Goal: Find contact information: Find contact information

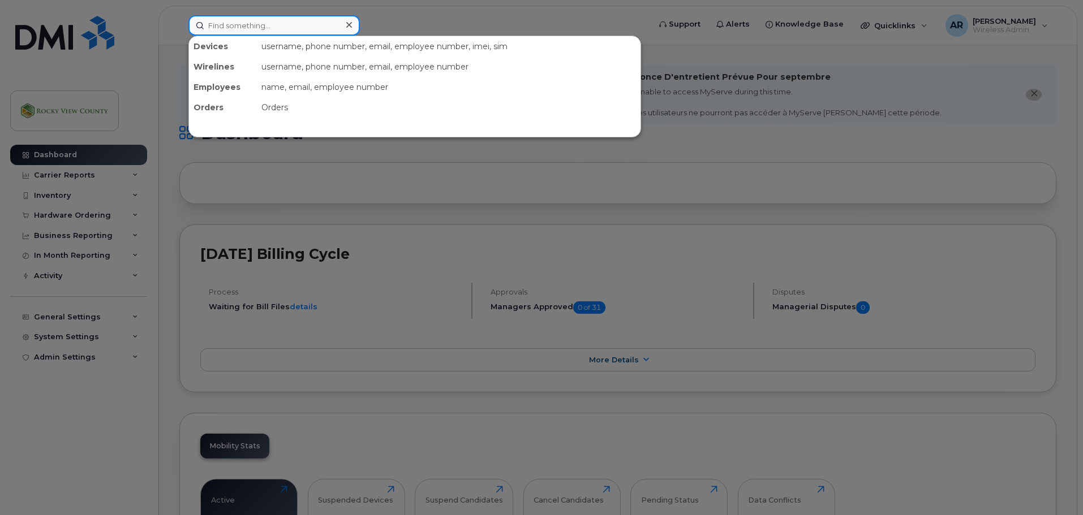
click at [235, 30] on input at bounding box center [273, 25] width 171 height 20
click at [460, 20] on div at bounding box center [541, 257] width 1083 height 515
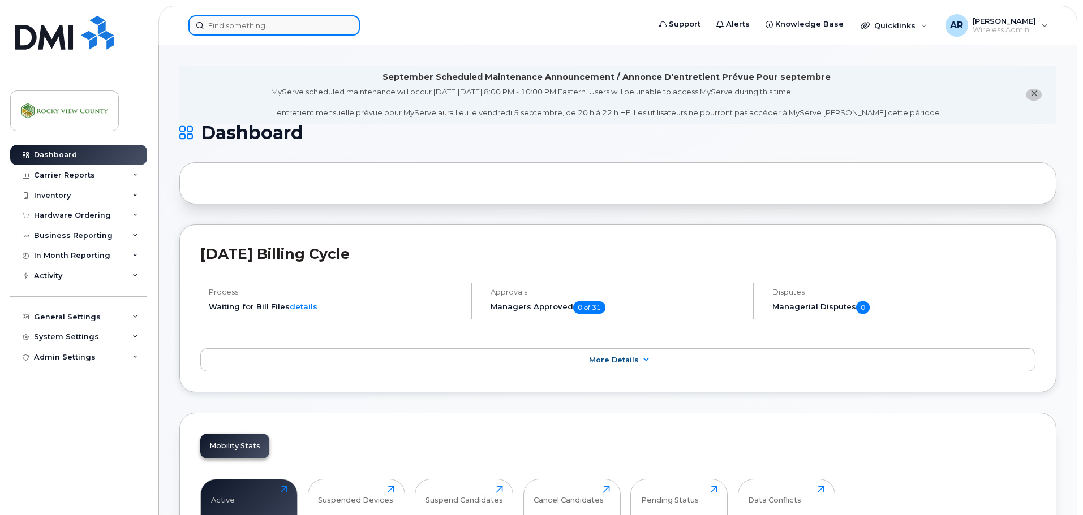
click at [273, 33] on input at bounding box center [273, 25] width 171 height 20
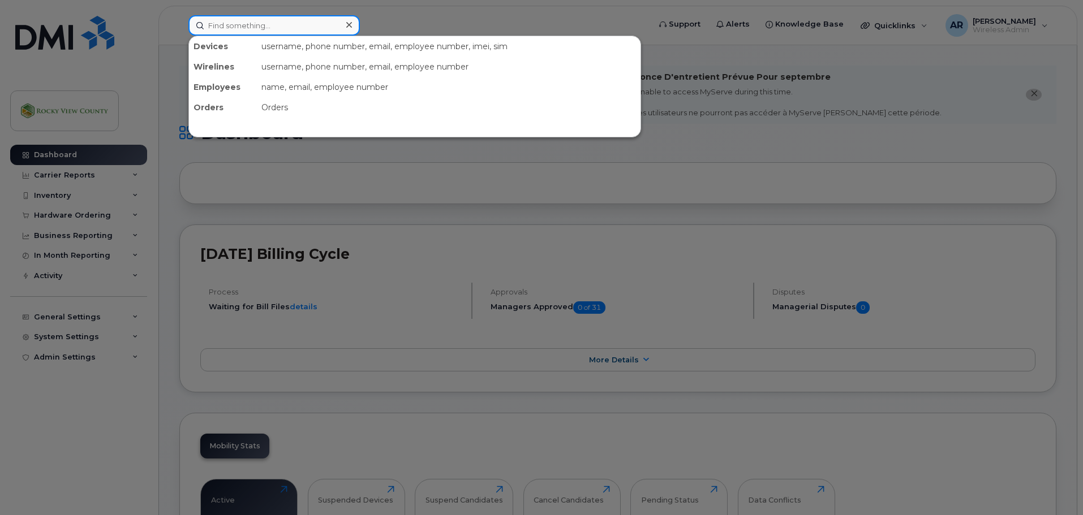
click at [228, 24] on input at bounding box center [273, 25] width 171 height 20
click at [135, 395] on div at bounding box center [541, 257] width 1083 height 515
click at [245, 31] on input at bounding box center [273, 25] width 171 height 20
click at [248, 30] on input at bounding box center [273, 25] width 171 height 20
paste input "Shute"
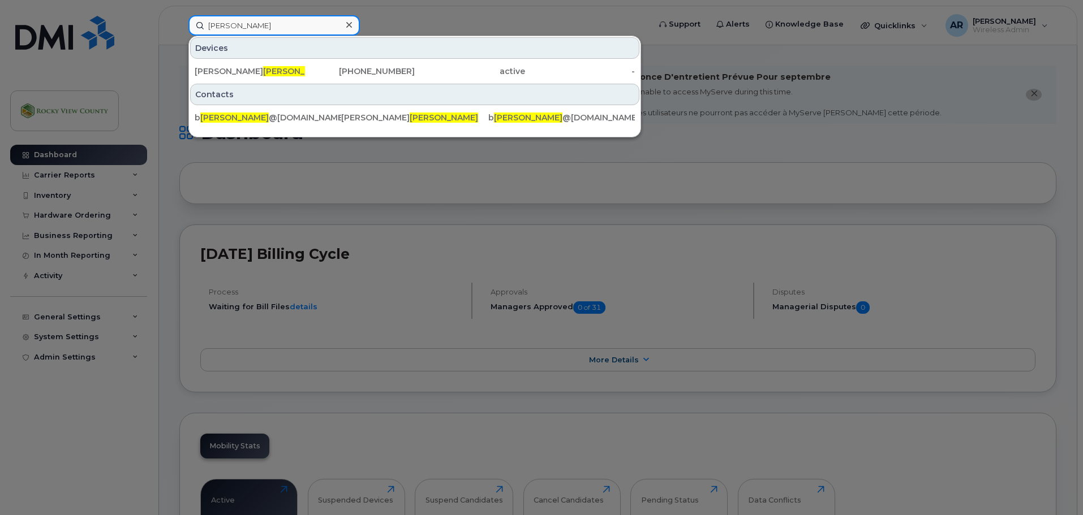
type input "Shute"
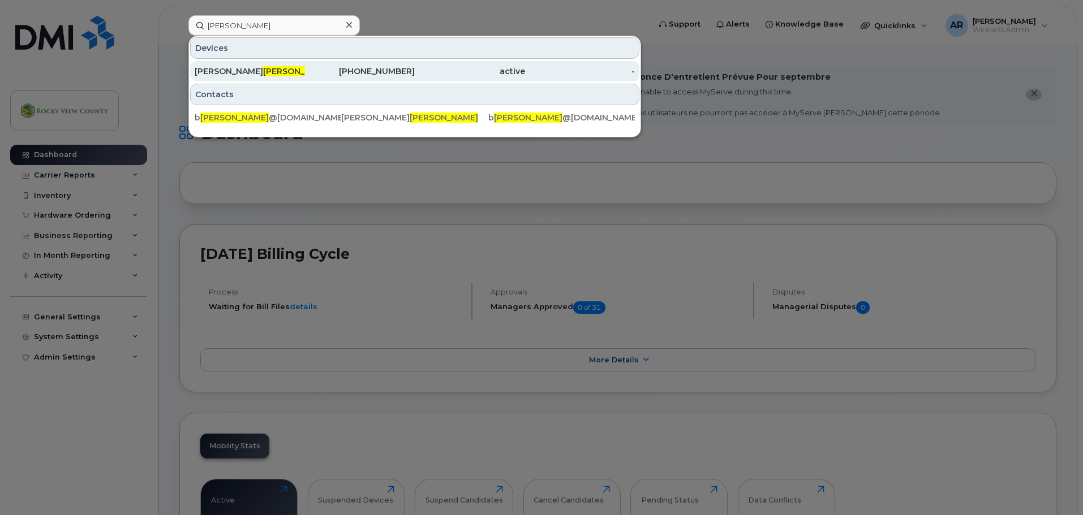
click at [252, 76] on div "Brenda Shute" at bounding box center [250, 71] width 110 height 11
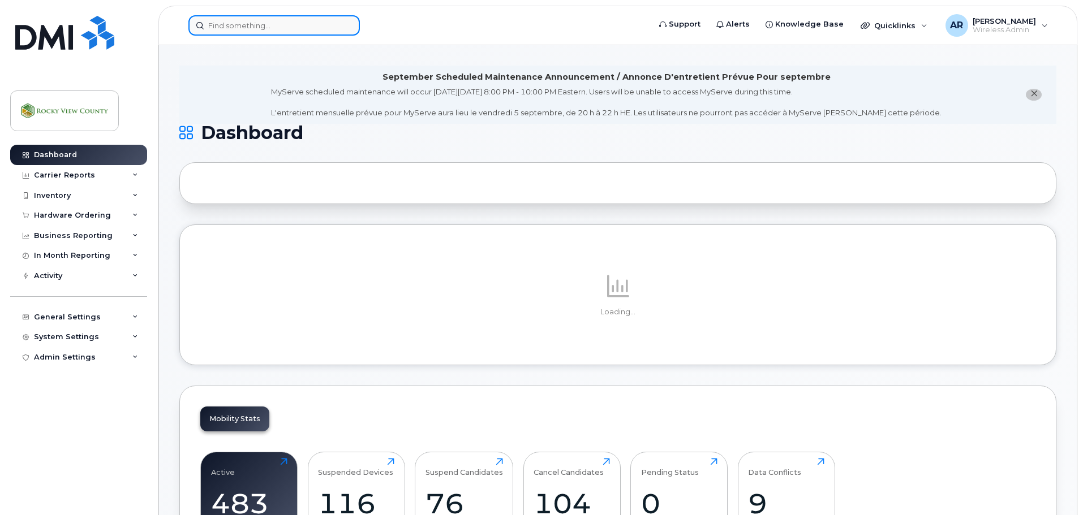
click at [290, 22] on input at bounding box center [273, 25] width 171 height 20
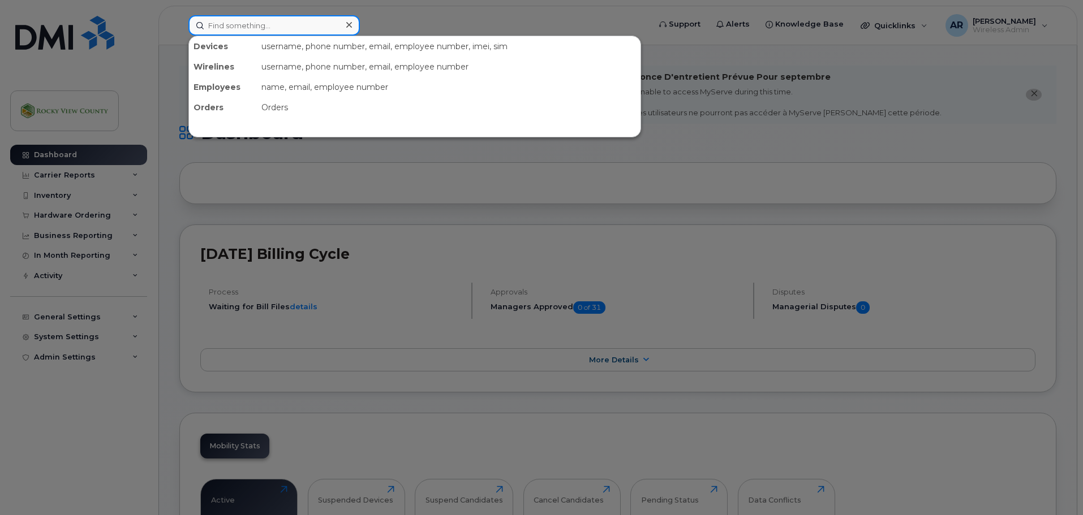
paste input "Jay"
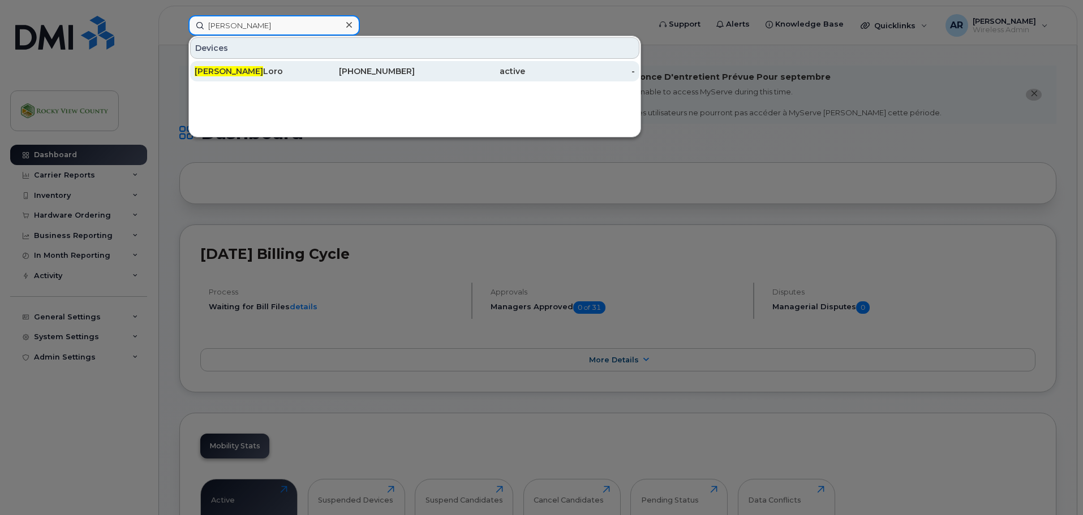
type input "Jay"
click at [266, 68] on div "Jay Loro" at bounding box center [250, 71] width 110 height 11
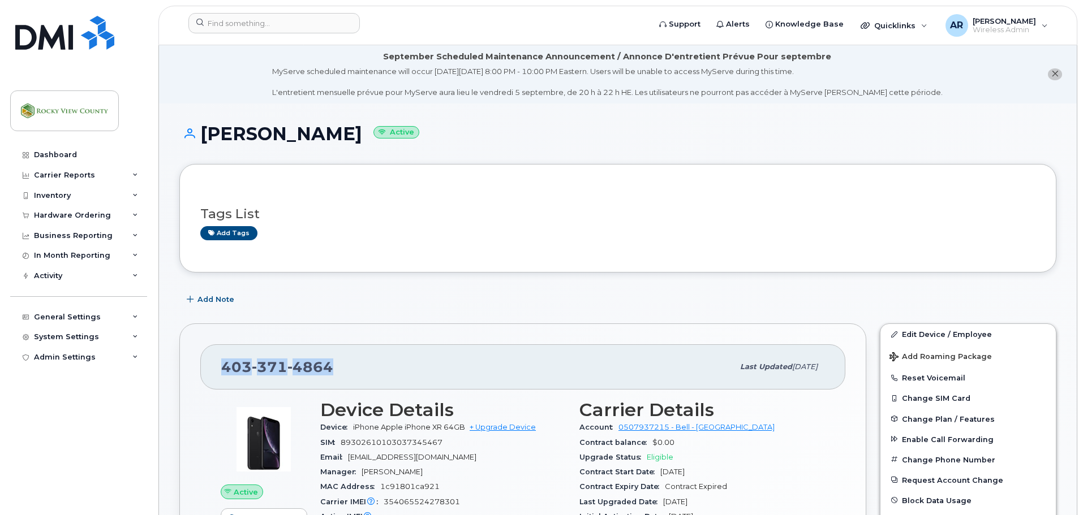
drag, startPoint x: 330, startPoint y: 367, endPoint x: 202, endPoint y: 365, distance: 127.8
click at [202, 365] on div "[PHONE_NUMBER] Last updated [DATE]" at bounding box center [522, 366] width 645 height 45
copy span "[PHONE_NUMBER]"
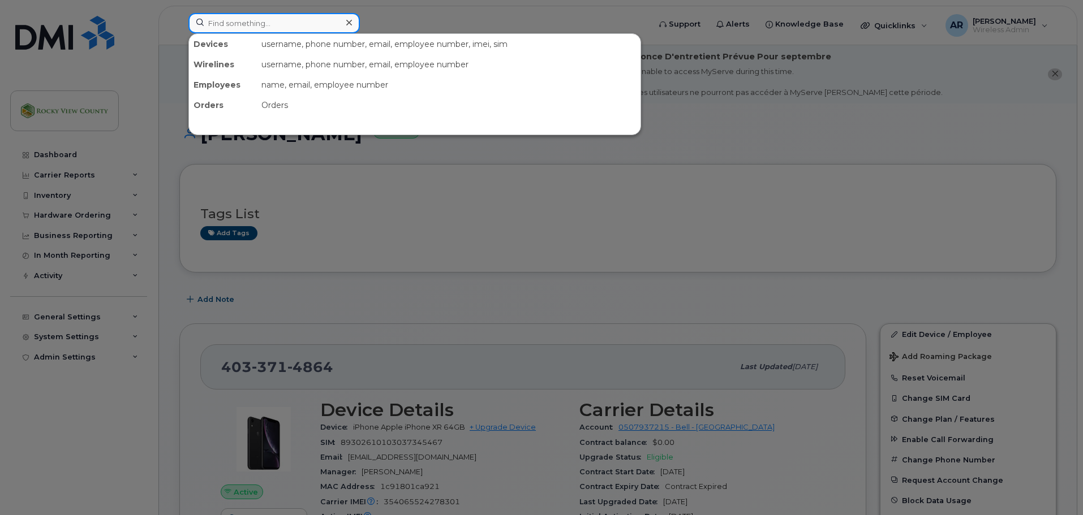
click at [337, 23] on input at bounding box center [273, 23] width 171 height 20
paste input "[PERSON_NAME]"
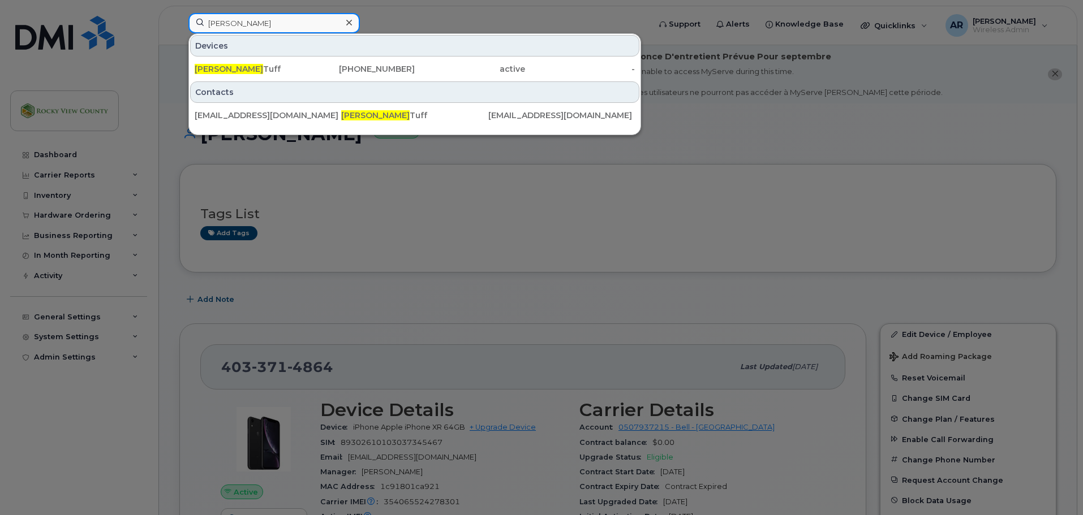
type input "Kristen"
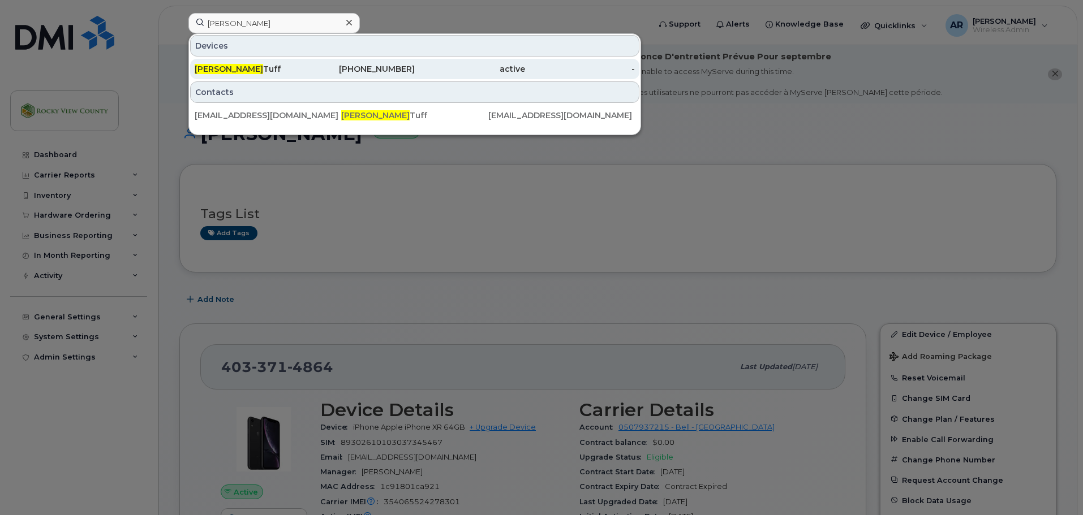
click at [333, 68] on div "403-478-8168" at bounding box center [360, 68] width 110 height 11
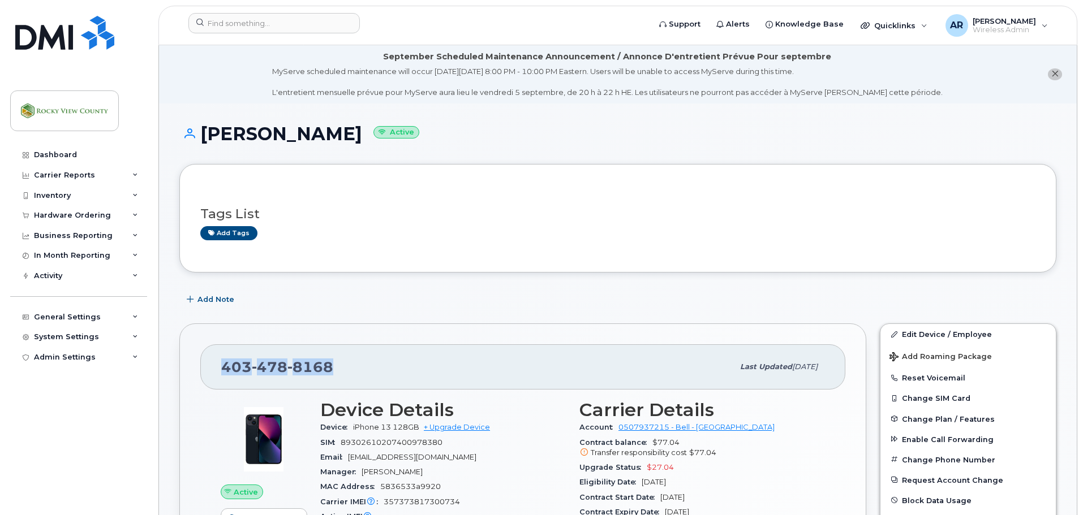
drag, startPoint x: 328, startPoint y: 370, endPoint x: 215, endPoint y: 369, distance: 113.1
click at [215, 368] on div "[PHONE_NUMBER] Last updated [DATE]" at bounding box center [522, 366] width 645 height 45
copy span "[PHONE_NUMBER]"
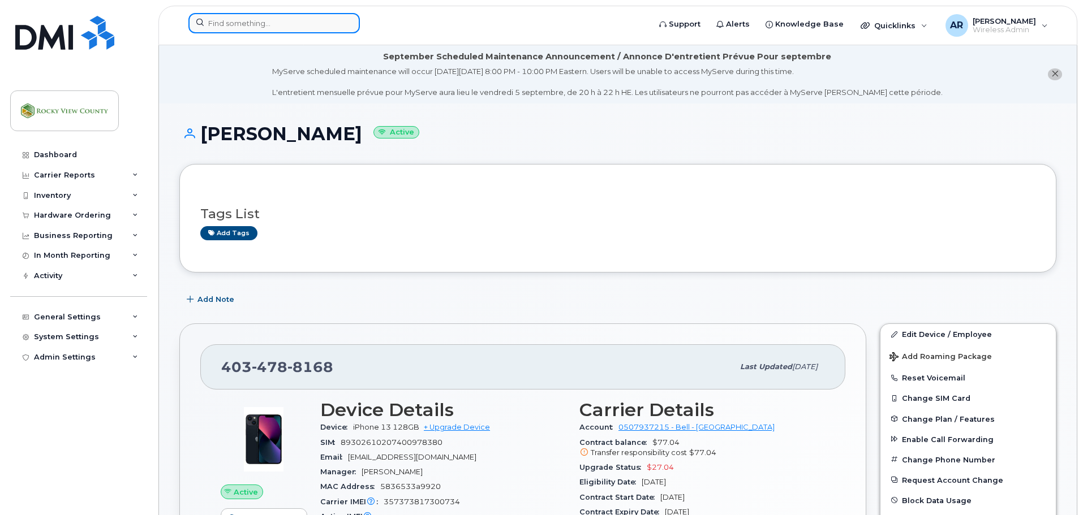
click at [310, 28] on input at bounding box center [273, 23] width 171 height 20
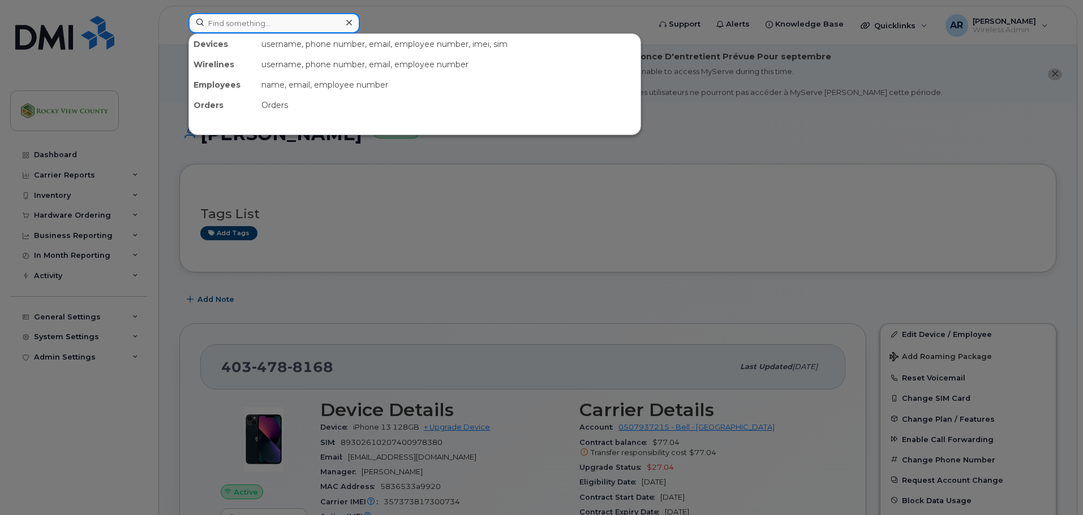
paste input "[PERSON_NAME]"
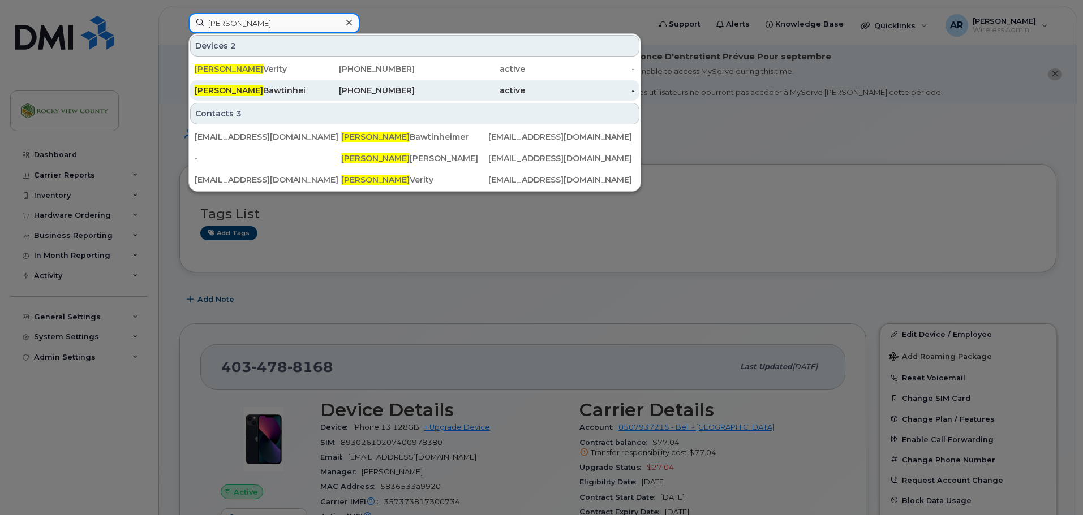
type input "[PERSON_NAME]"
click at [269, 84] on div "[PERSON_NAME]" at bounding box center [250, 90] width 110 height 20
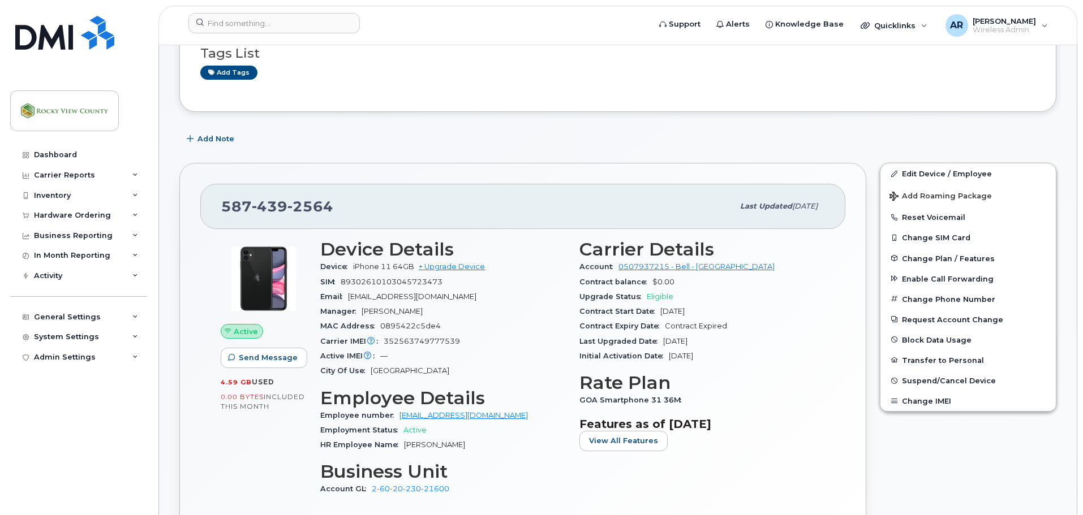
scroll to position [226, 0]
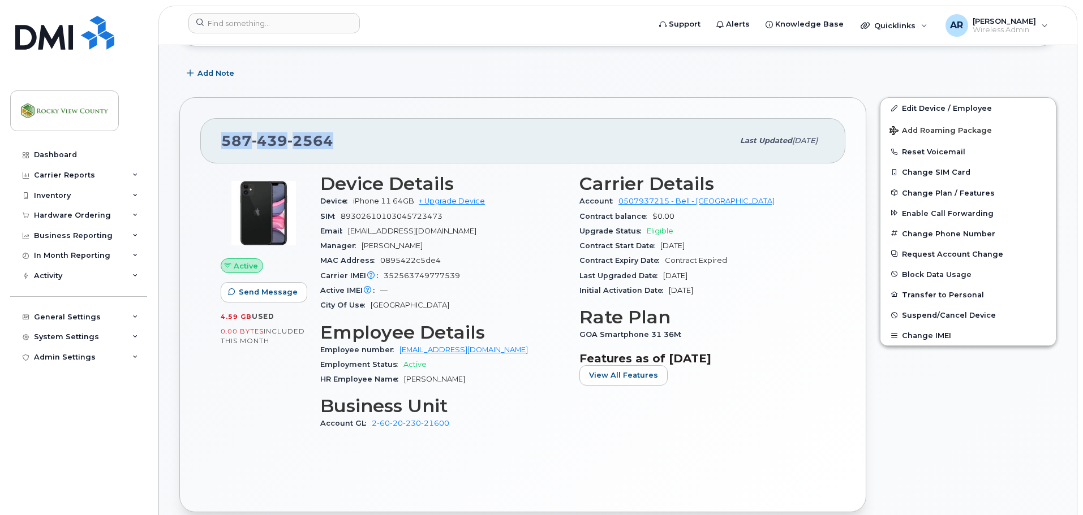
drag, startPoint x: 331, startPoint y: 141, endPoint x: 222, endPoint y: 143, distance: 109.2
click at [222, 143] on div "[PHONE_NUMBER]" at bounding box center [477, 141] width 512 height 24
copy span "[PHONE_NUMBER]"
